Goal: Learn about a topic

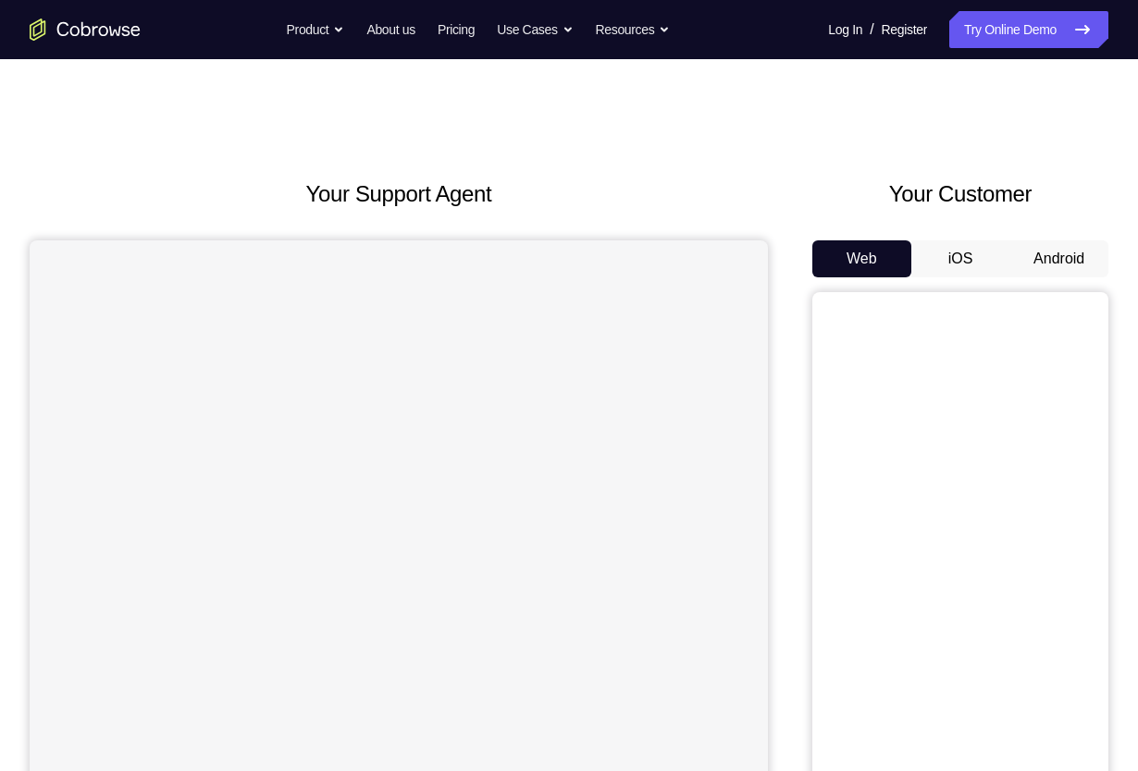
click at [1080, 252] on button "Android" at bounding box center [1058, 258] width 99 height 37
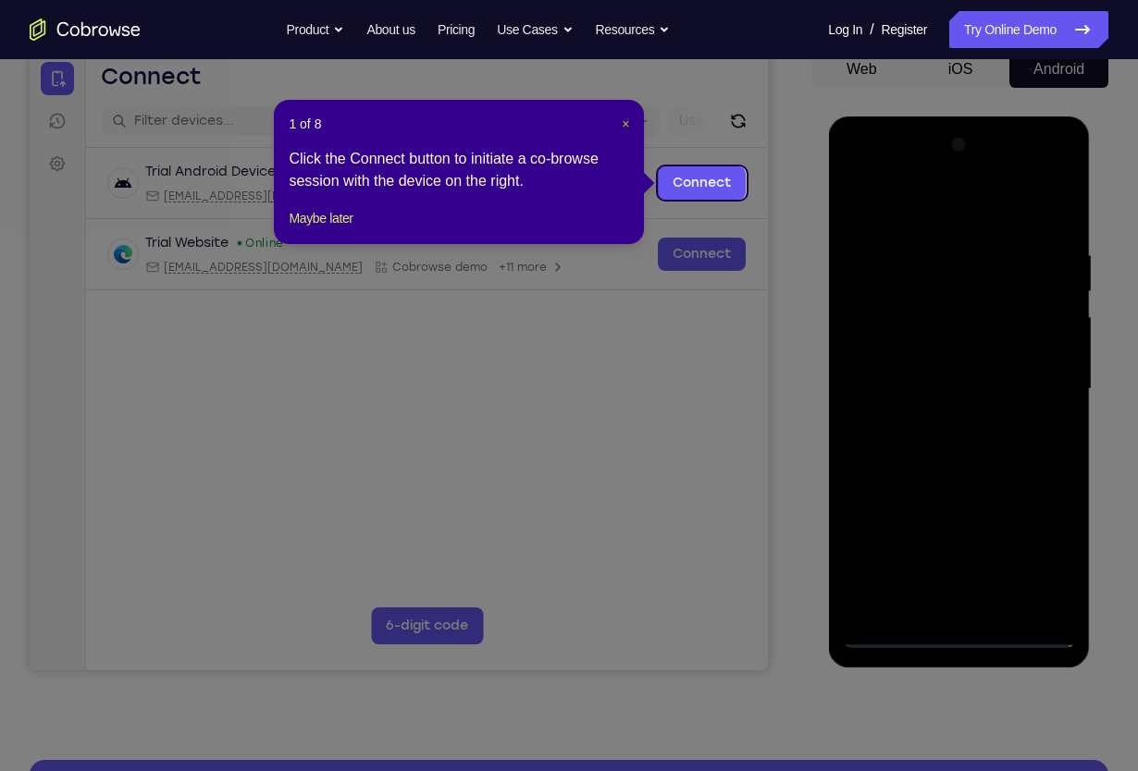
click at [624, 129] on span "×" at bounding box center [625, 124] width 7 height 15
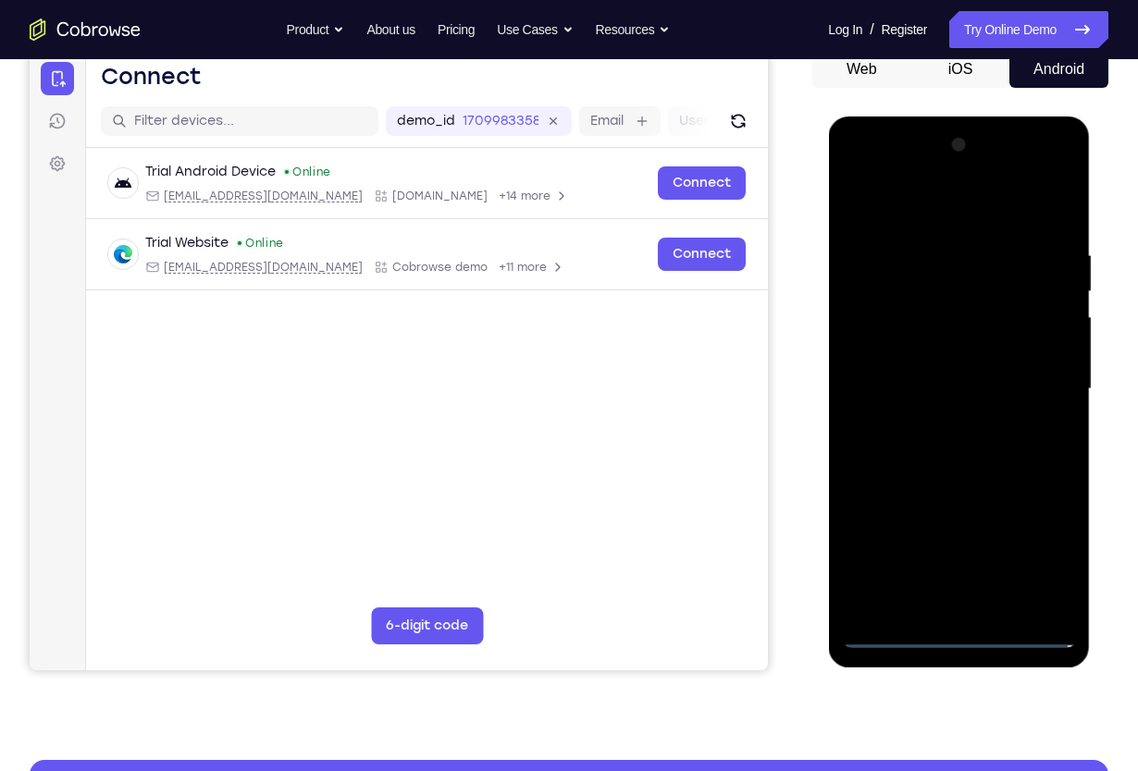
click at [955, 635] on div at bounding box center [958, 389] width 233 height 518
click at [1042, 569] on div at bounding box center [958, 389] width 233 height 518
click at [943, 203] on div at bounding box center [958, 389] width 233 height 518
click at [1048, 385] on div at bounding box center [958, 389] width 233 height 518
click at [1040, 169] on div at bounding box center [958, 389] width 233 height 518
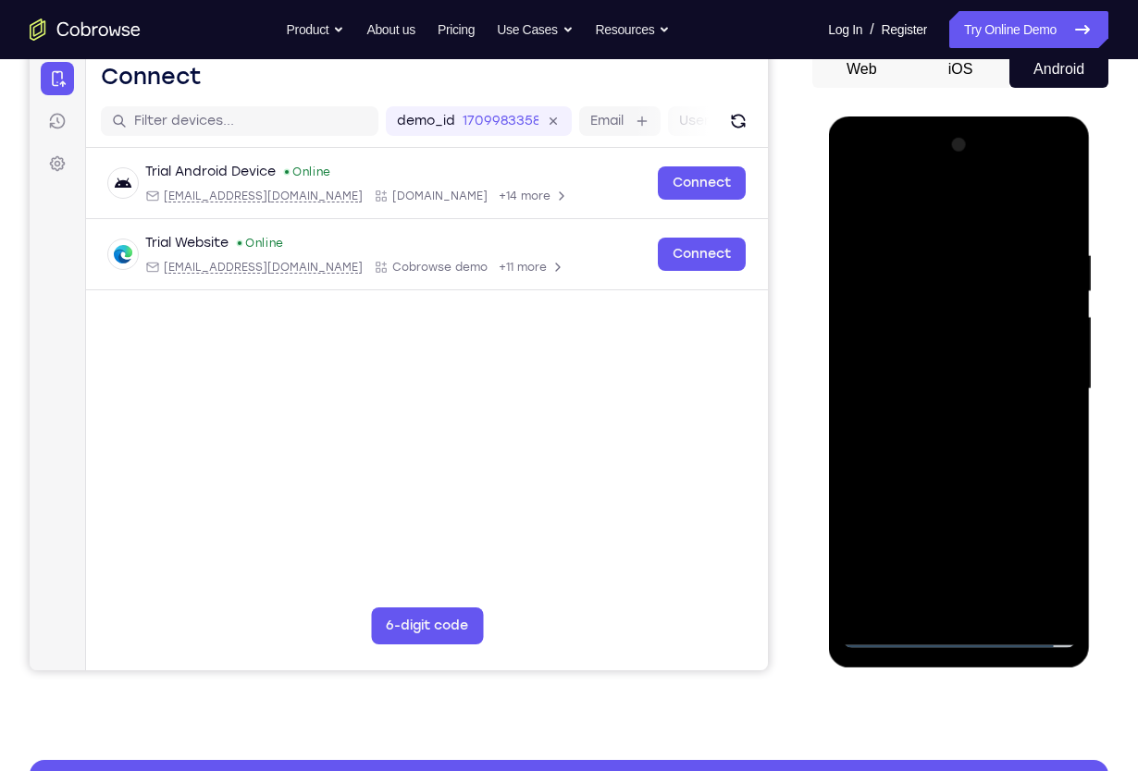
click at [900, 175] on div at bounding box center [958, 389] width 233 height 518
click at [958, 292] on div at bounding box center [958, 389] width 233 height 518
click at [1067, 562] on div at bounding box center [958, 389] width 233 height 518
click at [906, 169] on div at bounding box center [958, 389] width 233 height 518
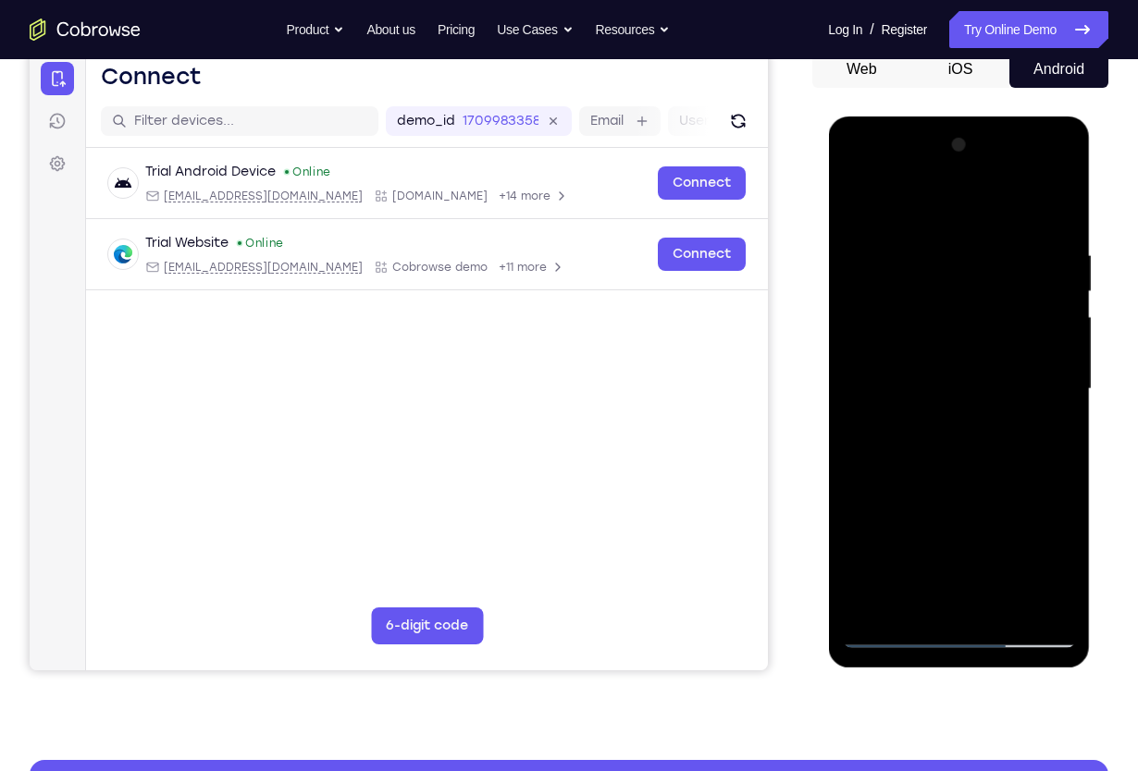
click at [881, 401] on div at bounding box center [958, 389] width 233 height 518
click at [1043, 225] on div at bounding box center [958, 389] width 233 height 518
drag, startPoint x: 936, startPoint y: 538, endPoint x: 949, endPoint y: 344, distance: 194.7
click at [949, 344] on div at bounding box center [958, 389] width 233 height 518
click at [892, 635] on div at bounding box center [958, 389] width 233 height 518
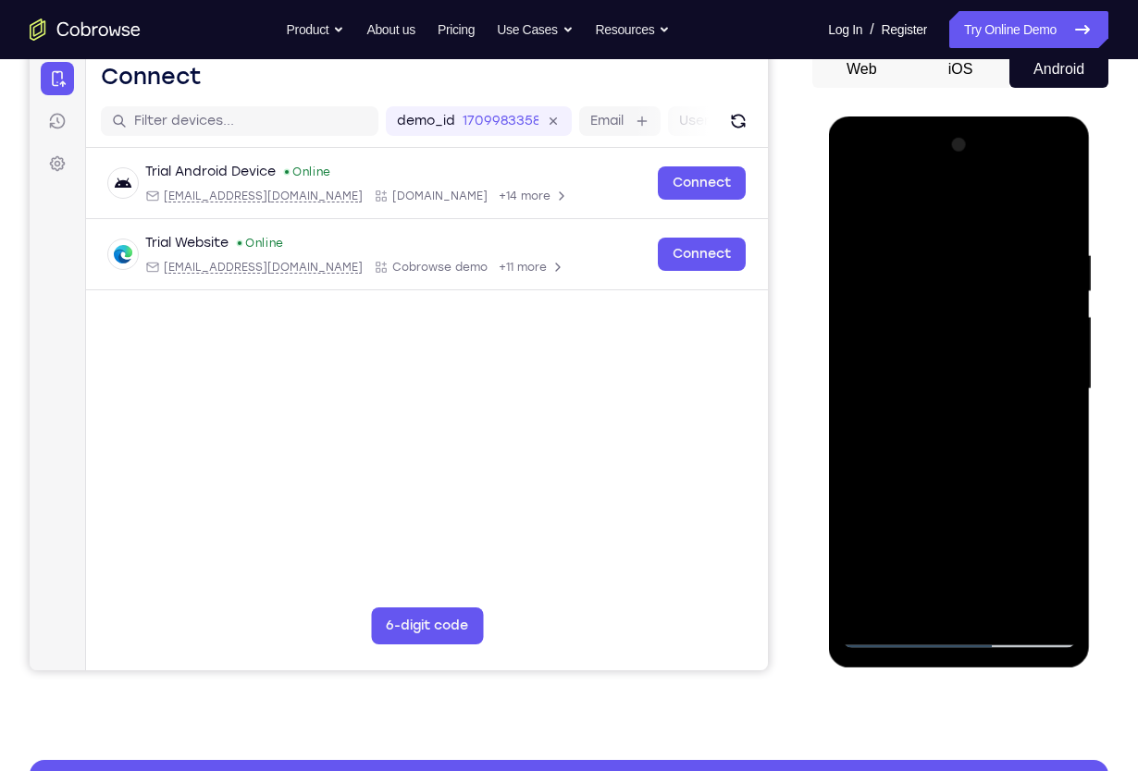
drag, startPoint x: 958, startPoint y: 549, endPoint x: 939, endPoint y: 286, distance: 264.3
click at [939, 286] on div at bounding box center [958, 389] width 233 height 518
drag, startPoint x: 952, startPoint y: 541, endPoint x: 943, endPoint y: 331, distance: 210.2
click at [943, 331] on div at bounding box center [958, 389] width 233 height 518
click at [919, 602] on div at bounding box center [958, 389] width 233 height 518
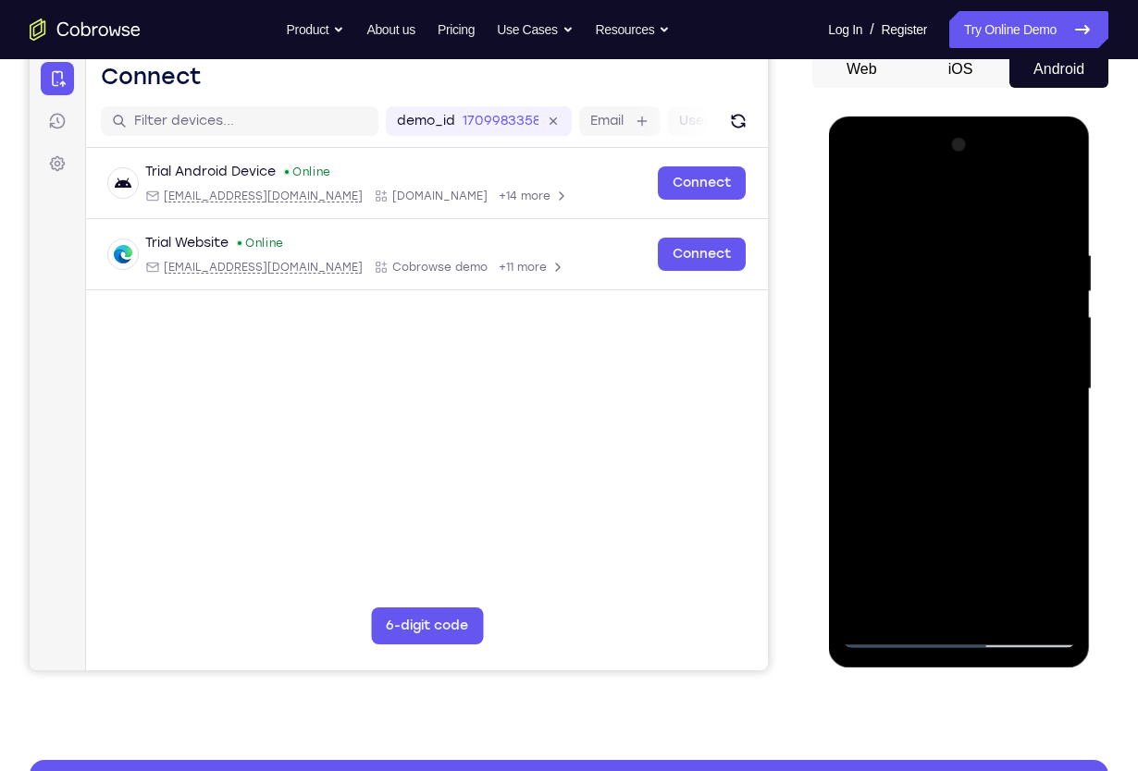
drag, startPoint x: 947, startPoint y: 562, endPoint x: 941, endPoint y: 343, distance: 219.3
click at [941, 343] on div at bounding box center [958, 389] width 233 height 518
drag, startPoint x: 940, startPoint y: 543, endPoint x: 935, endPoint y: 340, distance: 202.6
click at [935, 340] on div at bounding box center [958, 389] width 233 height 518
drag, startPoint x: 954, startPoint y: 557, endPoint x: 930, endPoint y: 399, distance: 160.0
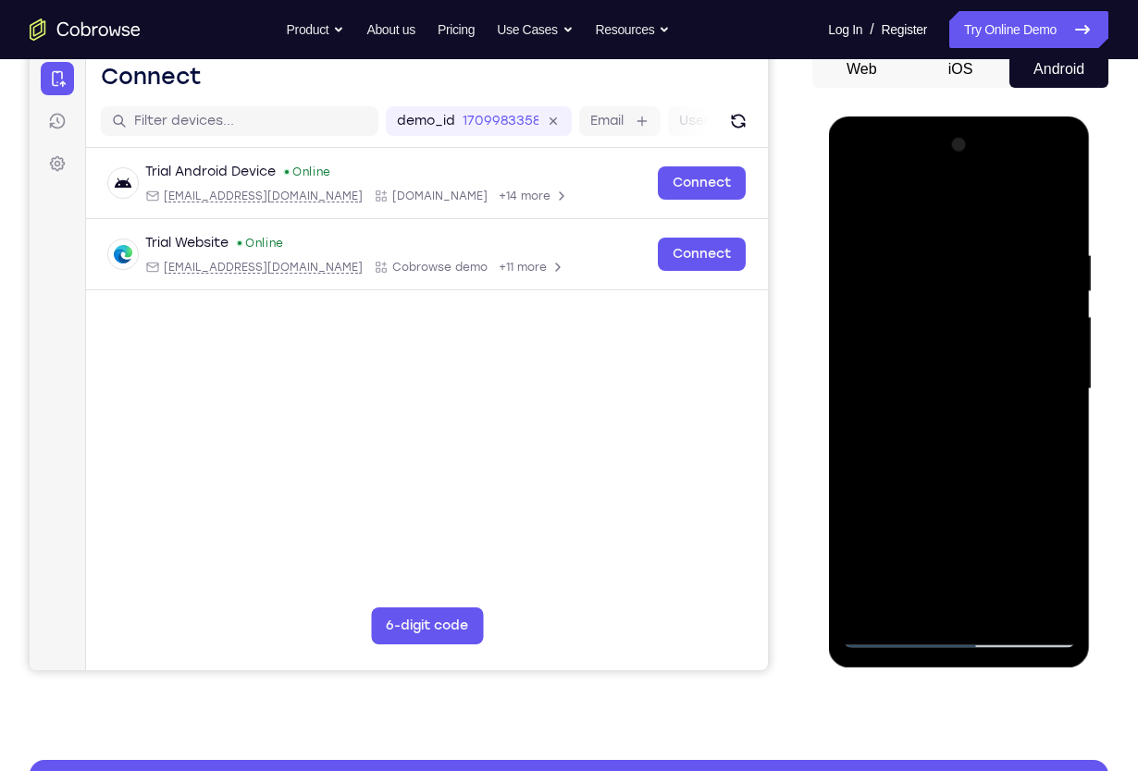
click at [930, 399] on div at bounding box center [958, 389] width 233 height 518
drag, startPoint x: 953, startPoint y: 516, endPoint x: 950, endPoint y: 366, distance: 149.9
click at [950, 366] on div at bounding box center [958, 389] width 233 height 518
drag, startPoint x: 956, startPoint y: 581, endPoint x: 954, endPoint y: 419, distance: 161.9
click at [954, 419] on div at bounding box center [958, 389] width 233 height 518
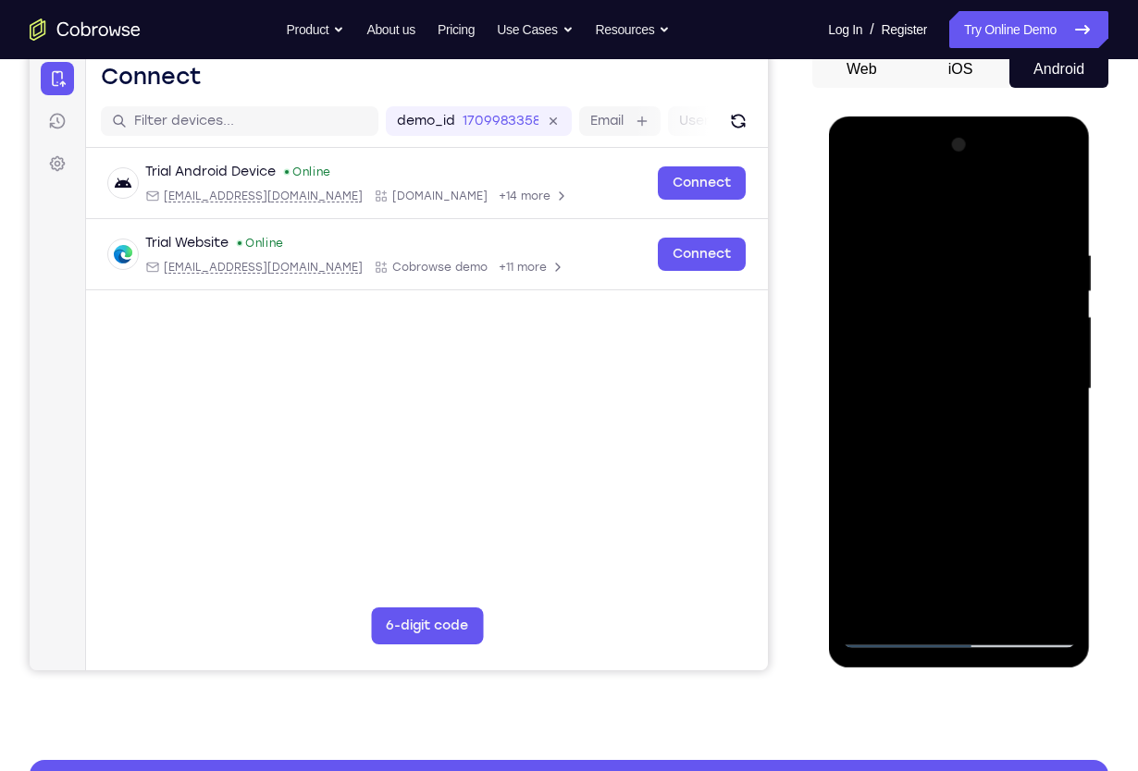
drag, startPoint x: 956, startPoint y: 549, endPoint x: 945, endPoint y: 349, distance: 201.0
click at [945, 349] on div at bounding box center [958, 389] width 233 height 518
drag, startPoint x: 930, startPoint y: 572, endPoint x: 924, endPoint y: 410, distance: 162.0
click at [924, 410] on div at bounding box center [958, 389] width 233 height 518
drag, startPoint x: 950, startPoint y: 486, endPoint x: 943, endPoint y: 357, distance: 128.8
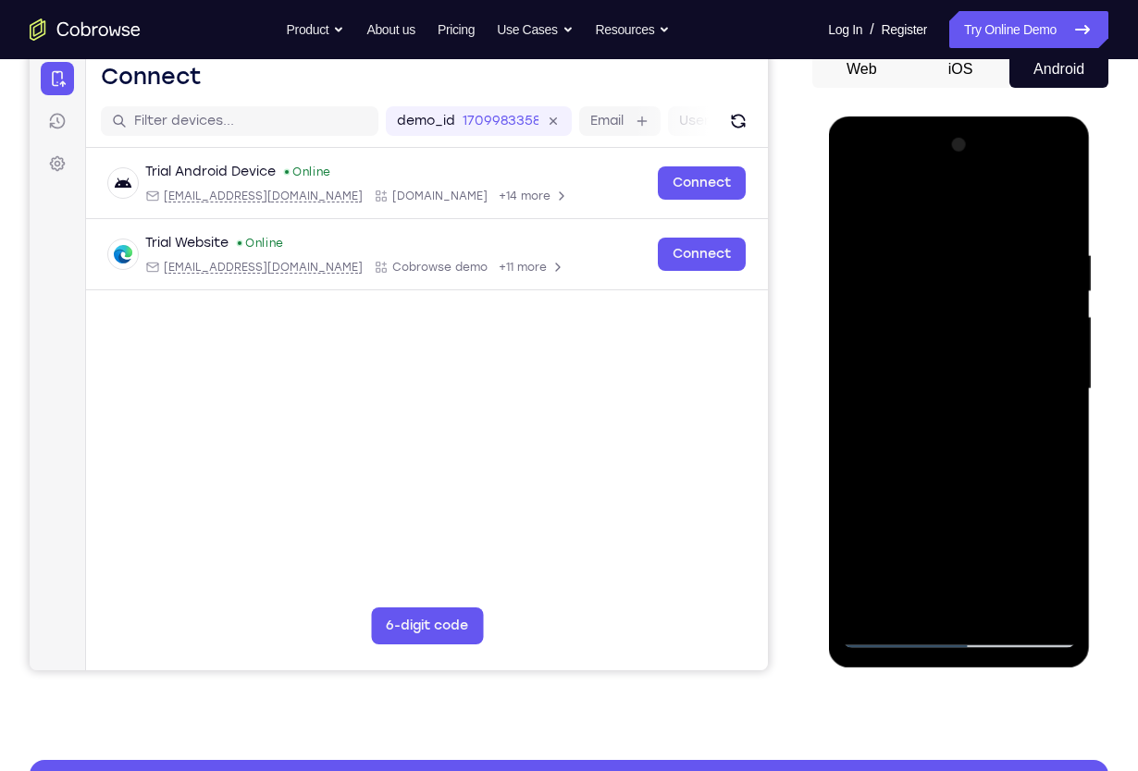
click at [943, 357] on div at bounding box center [958, 389] width 233 height 518
drag, startPoint x: 938, startPoint y: 571, endPoint x: 942, endPoint y: 406, distance: 164.7
click at [942, 406] on div at bounding box center [958, 389] width 233 height 518
drag, startPoint x: 945, startPoint y: 556, endPoint x: 938, endPoint y: 407, distance: 149.1
click at [938, 407] on div at bounding box center [958, 389] width 233 height 518
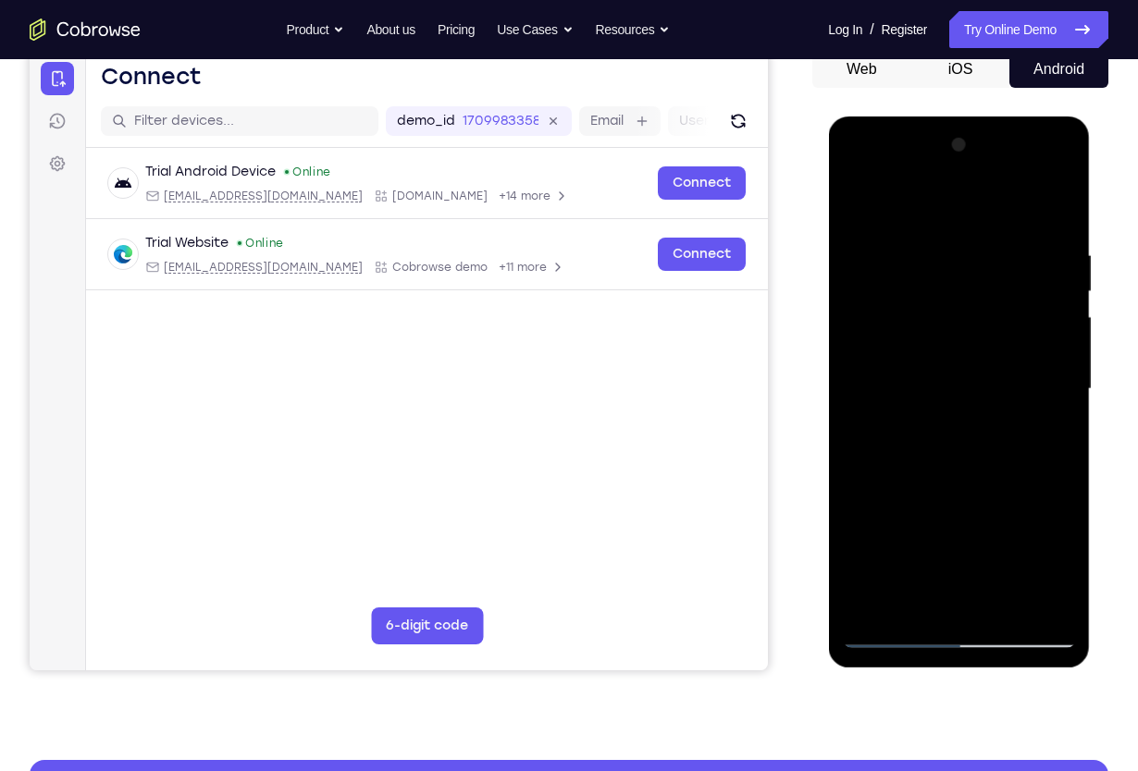
drag, startPoint x: 949, startPoint y: 533, endPoint x: 943, endPoint y: 396, distance: 137.0
click at [943, 396] on div at bounding box center [958, 389] width 233 height 518
drag, startPoint x: 923, startPoint y: 535, endPoint x: 924, endPoint y: 438, distance: 96.2
click at [924, 438] on div at bounding box center [958, 389] width 233 height 518
drag, startPoint x: 926, startPoint y: 557, endPoint x: 925, endPoint y: 391, distance: 165.6
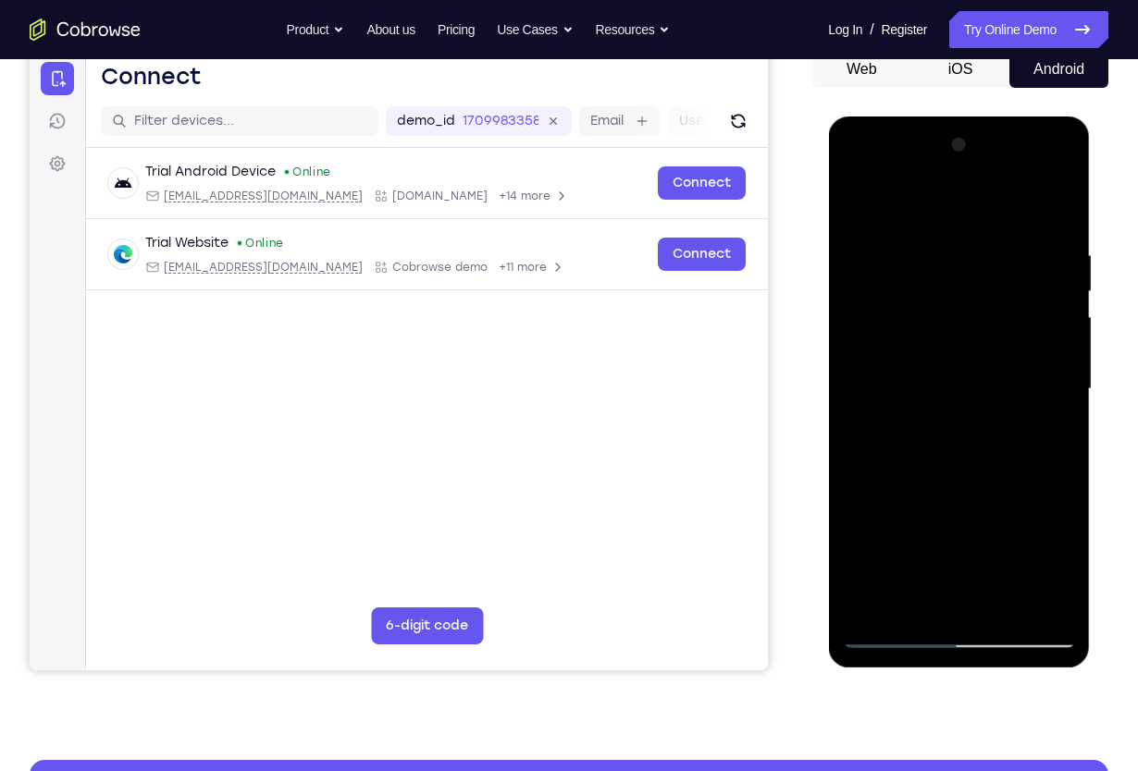
click at [925, 391] on div at bounding box center [958, 389] width 233 height 518
drag, startPoint x: 920, startPoint y: 544, endPoint x: 907, endPoint y: 396, distance: 148.6
click at [907, 396] on div at bounding box center [958, 389] width 233 height 518
drag, startPoint x: 923, startPoint y: 523, endPoint x: 920, endPoint y: 417, distance: 105.5
click at [920, 417] on div at bounding box center [958, 389] width 233 height 518
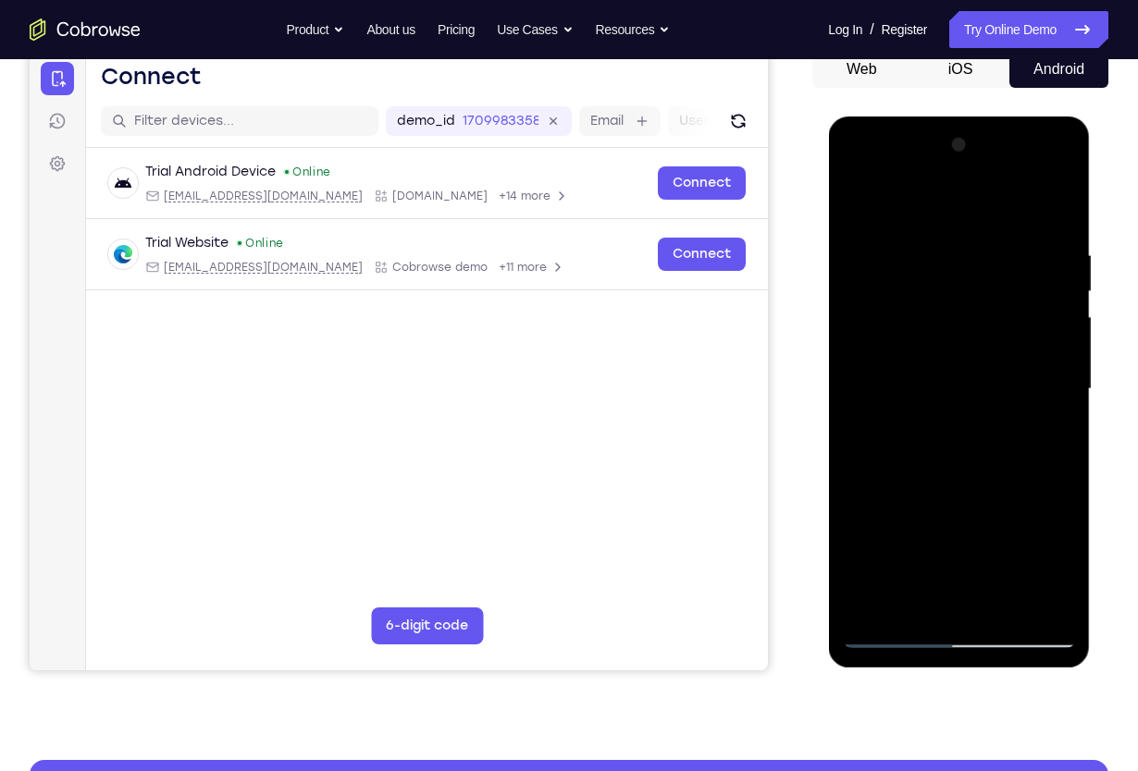
drag, startPoint x: 928, startPoint y: 561, endPoint x: 917, endPoint y: 452, distance: 108.8
click at [917, 452] on div at bounding box center [958, 389] width 233 height 518
drag, startPoint x: 922, startPoint y: 555, endPoint x: 913, endPoint y: 376, distance: 178.8
click at [913, 376] on div at bounding box center [958, 389] width 233 height 518
drag, startPoint x: 944, startPoint y: 496, endPoint x: 928, endPoint y: 371, distance: 126.0
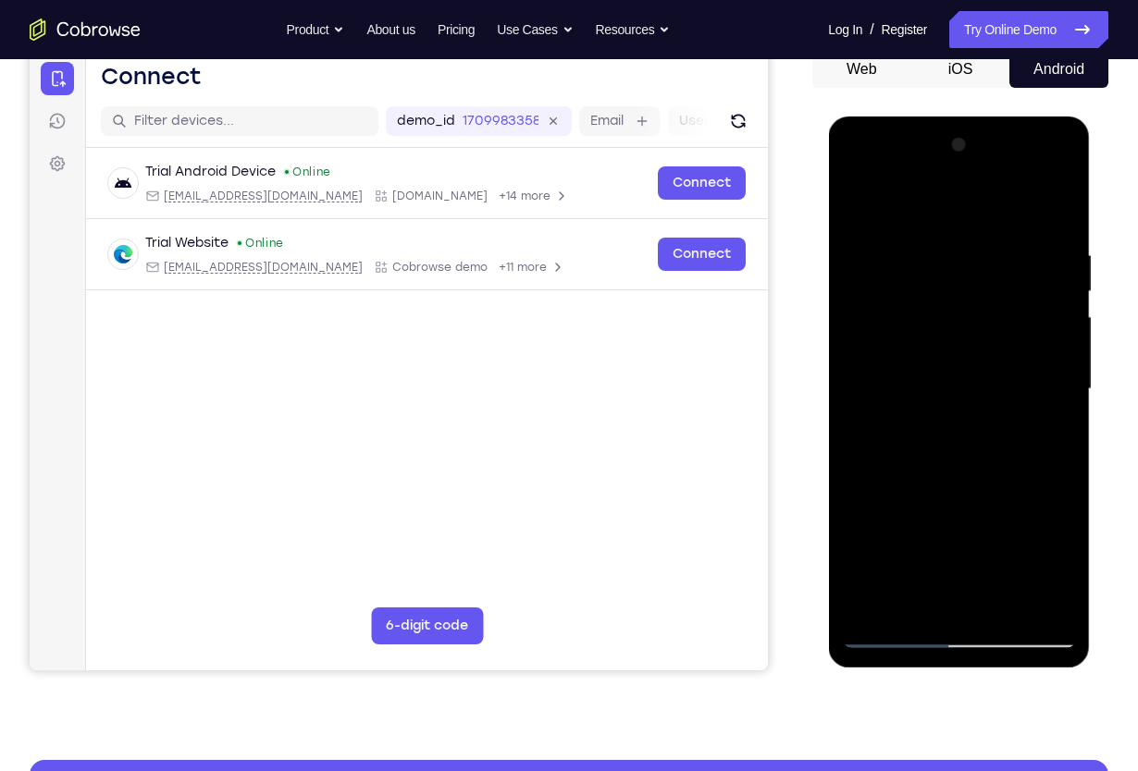
click at [928, 371] on div at bounding box center [958, 389] width 233 height 518
